Goal: Task Accomplishment & Management: Manage account settings

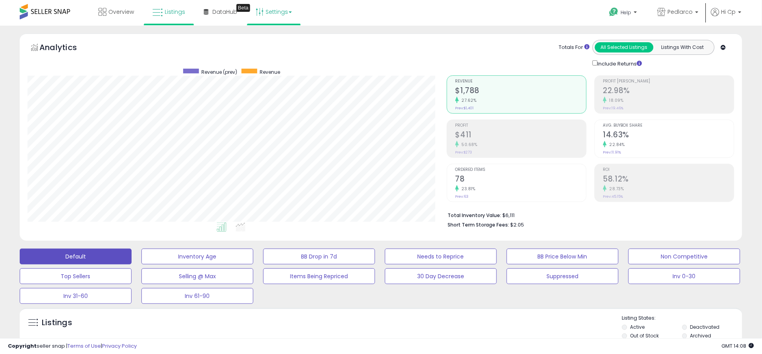
click at [273, 11] on link "Settings" at bounding box center [274, 12] width 48 height 24
click at [265, 61] on link "User settings" at bounding box center [274, 60] width 34 height 7
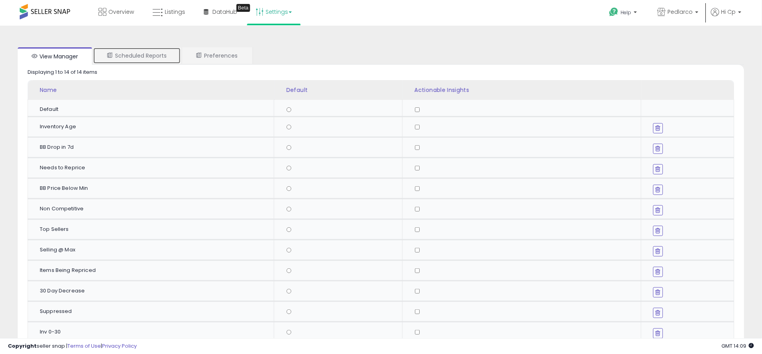
click at [166, 55] on link "Scheduled Reports" at bounding box center [137, 55] width 88 height 17
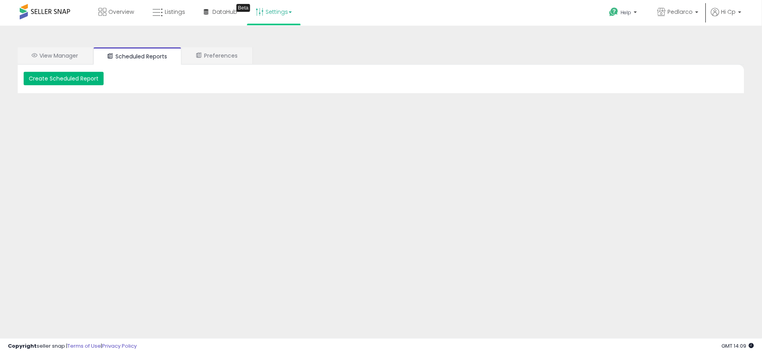
click at [88, 74] on button "Create Scheduled Report" at bounding box center [64, 78] width 80 height 13
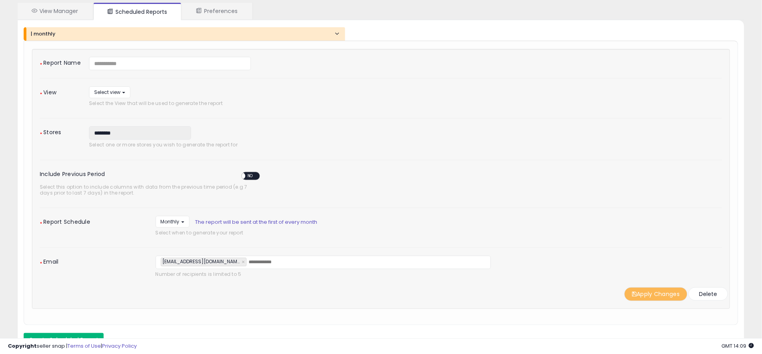
scroll to position [27, 0]
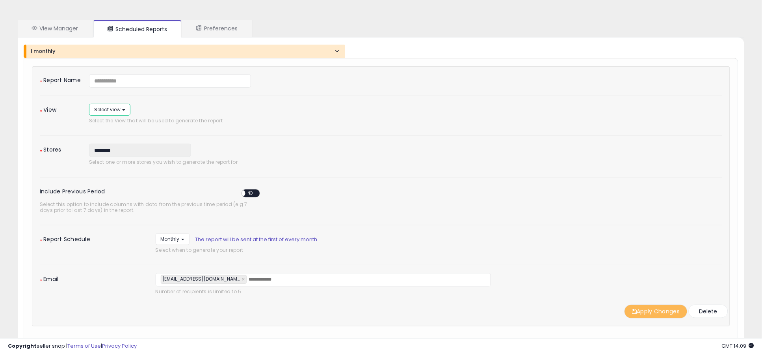
click at [124, 110] on button "Select view" at bounding box center [109, 109] width 41 height 11
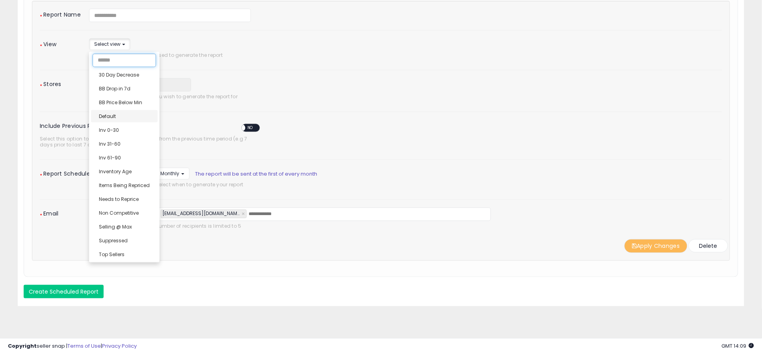
scroll to position [97, 0]
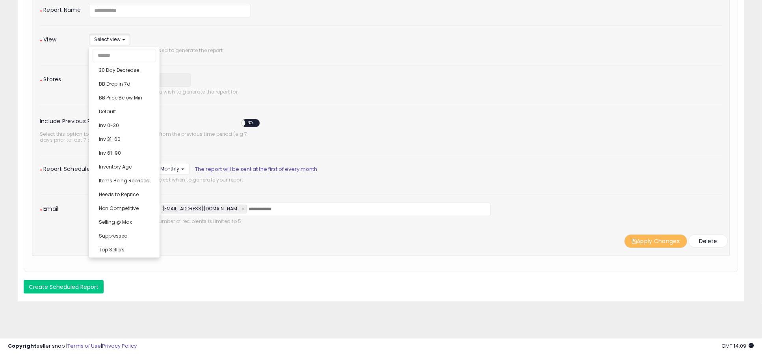
click at [302, 69] on div "**********" at bounding box center [381, 126] width 683 height 244
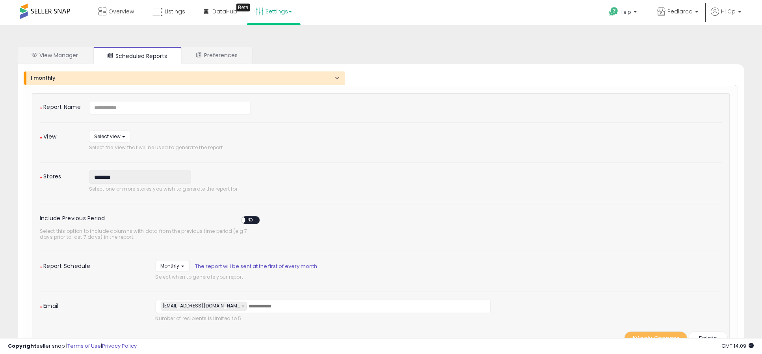
scroll to position [0, 0]
click at [337, 80] on h4 "| monthly" at bounding box center [185, 79] width 309 height 6
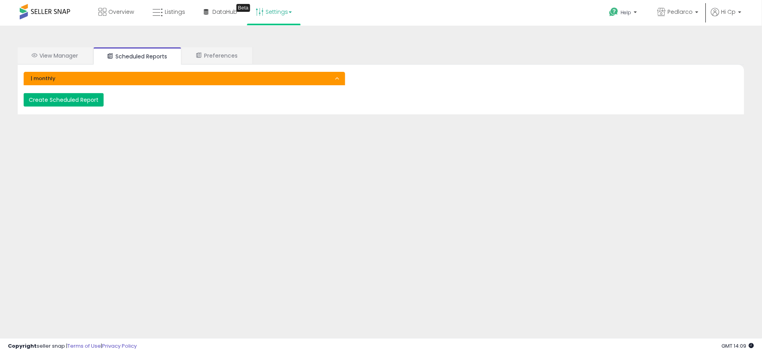
click at [82, 99] on button "Create Scheduled Report" at bounding box center [64, 99] width 80 height 13
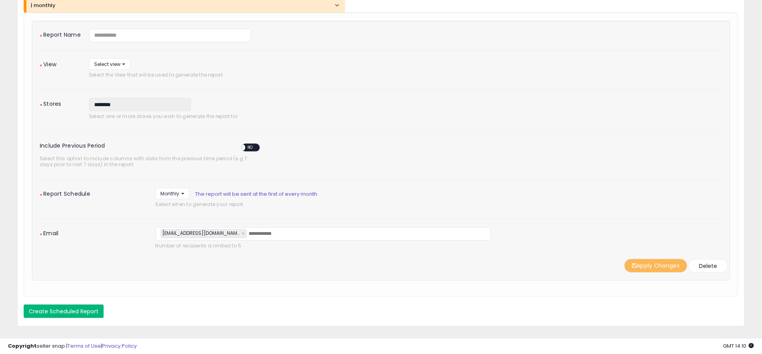
scroll to position [105, 0]
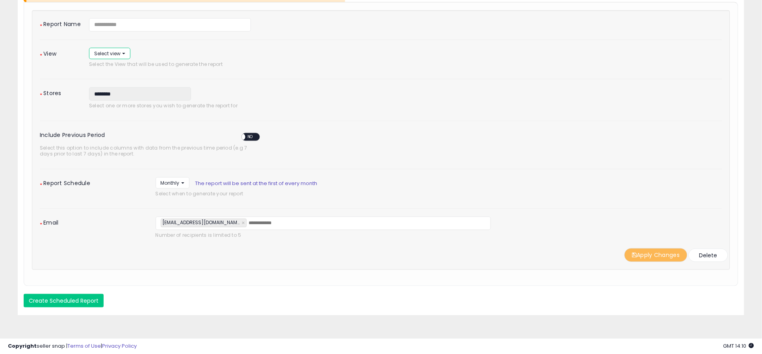
click at [125, 53] on button "Select view" at bounding box center [109, 53] width 41 height 11
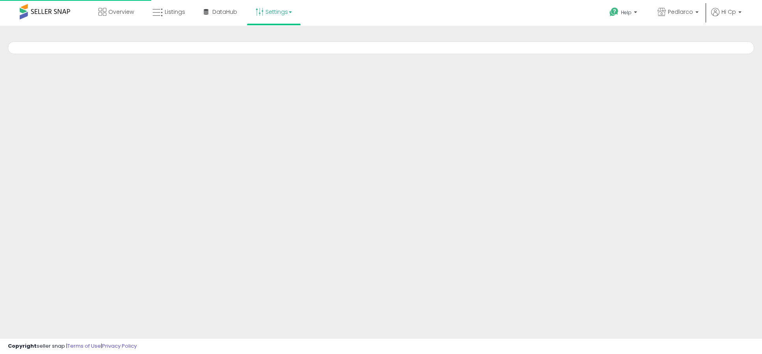
scroll to position [26, 0]
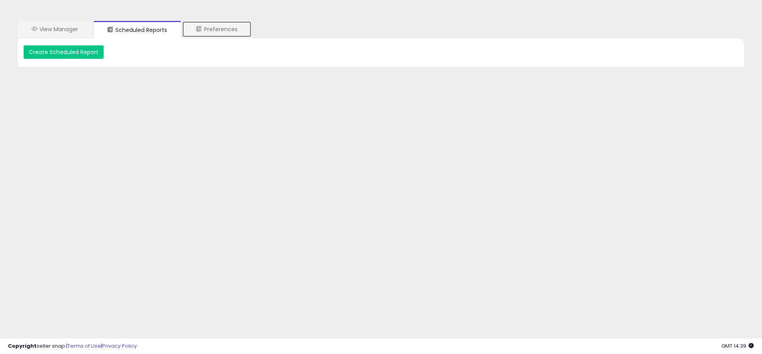
click at [220, 30] on link "Preferences" at bounding box center [217, 29] width 70 height 17
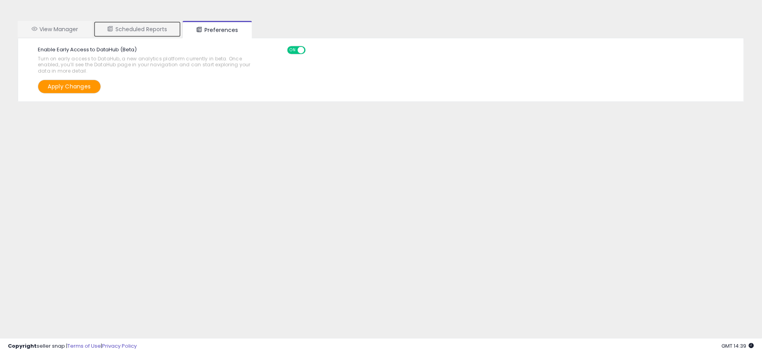
click at [143, 25] on link "Scheduled Reports" at bounding box center [137, 29] width 88 height 17
